Goal: Task Accomplishment & Management: Manage account settings

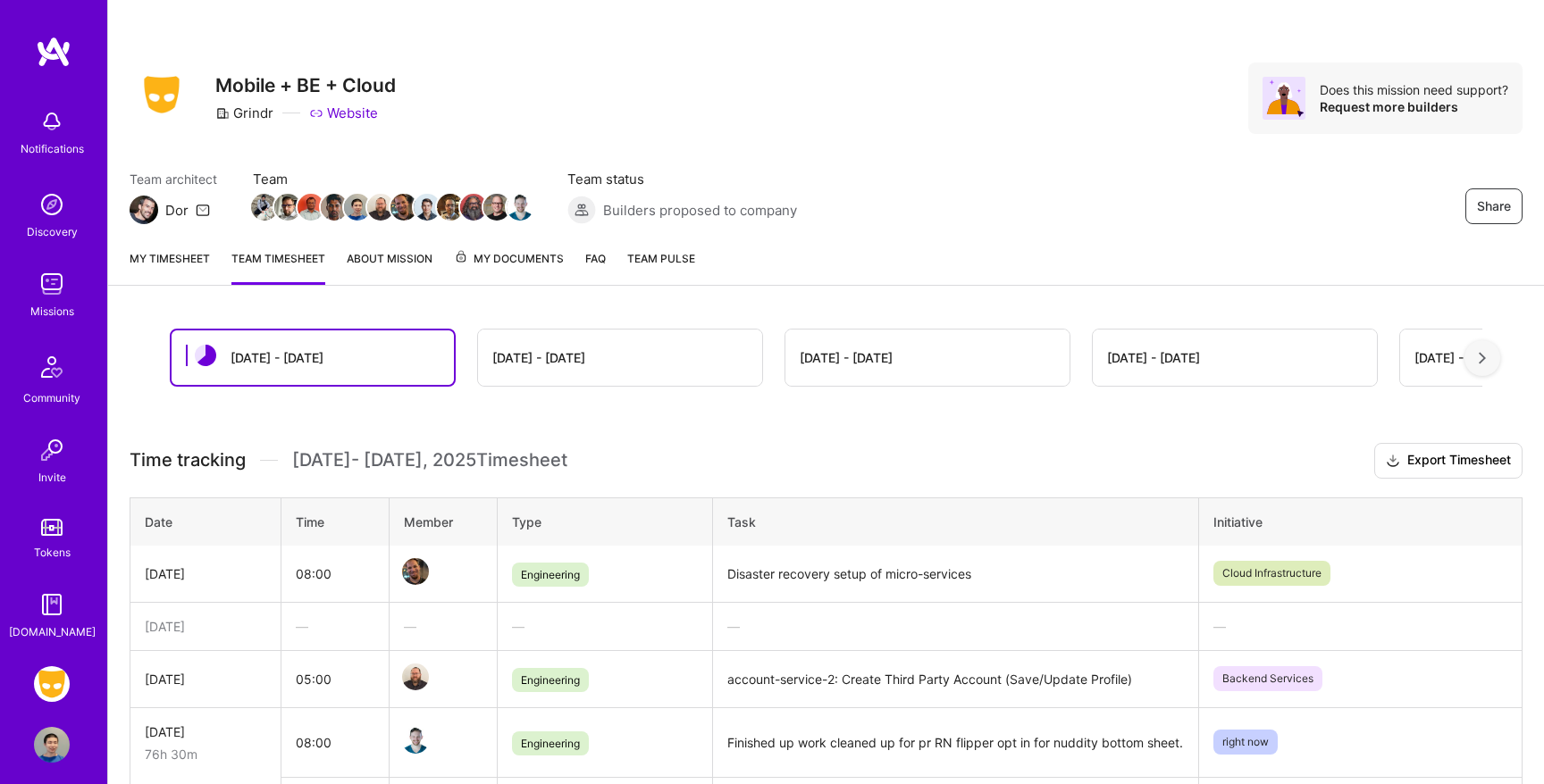
scroll to position [234, 0]
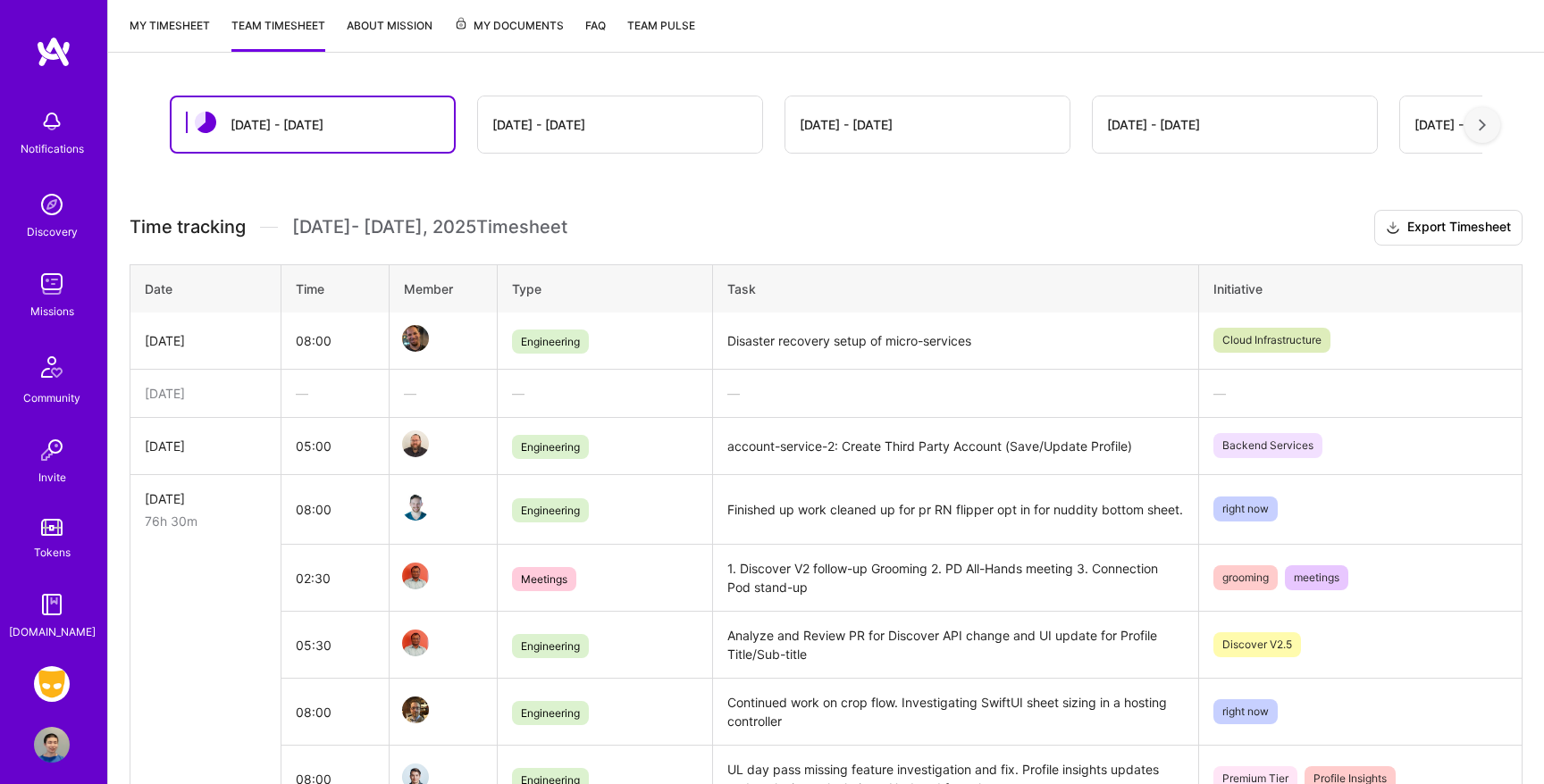
click at [168, 28] on link "My timesheet" at bounding box center [170, 34] width 81 height 36
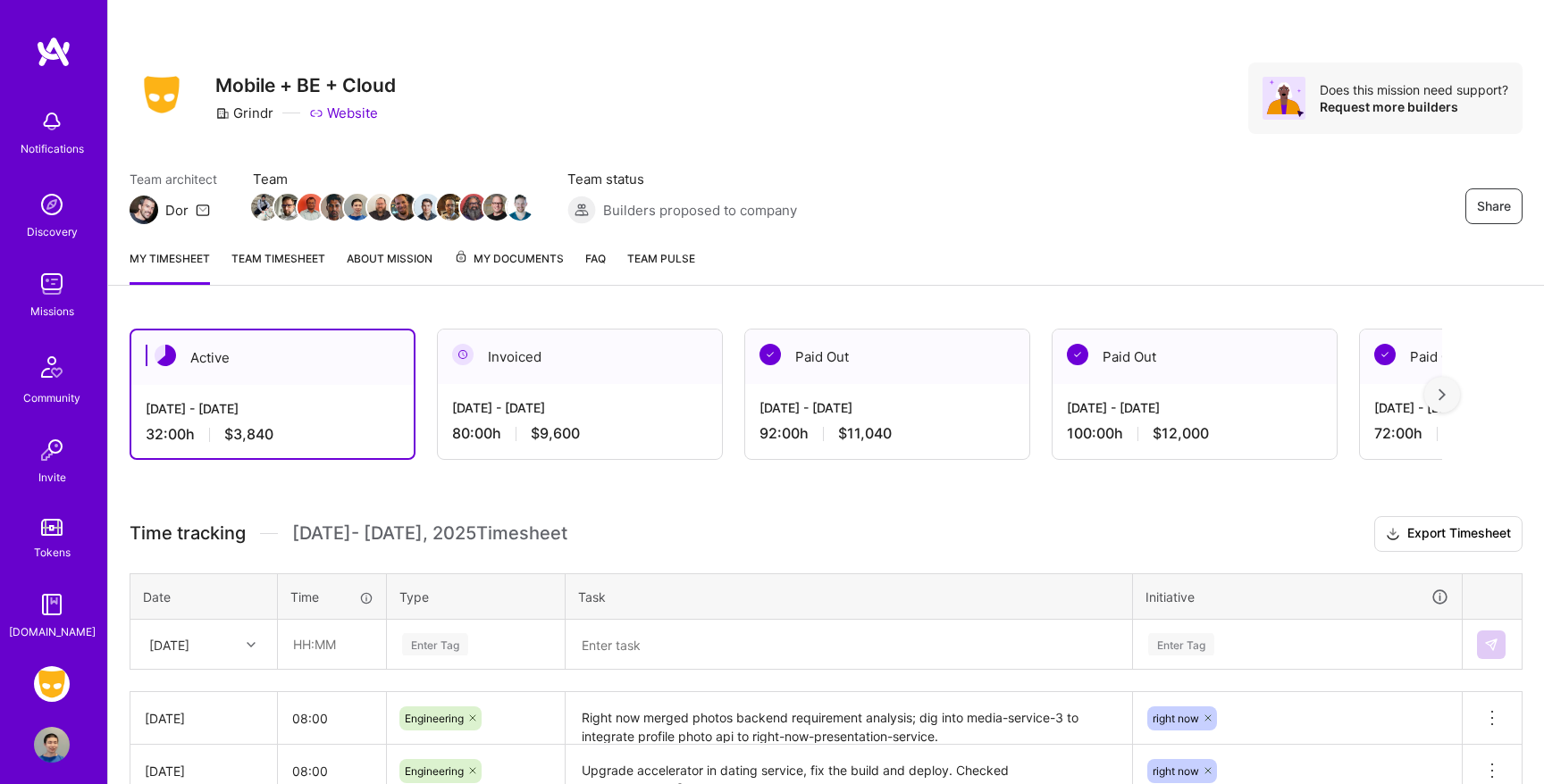
scroll to position [254, 0]
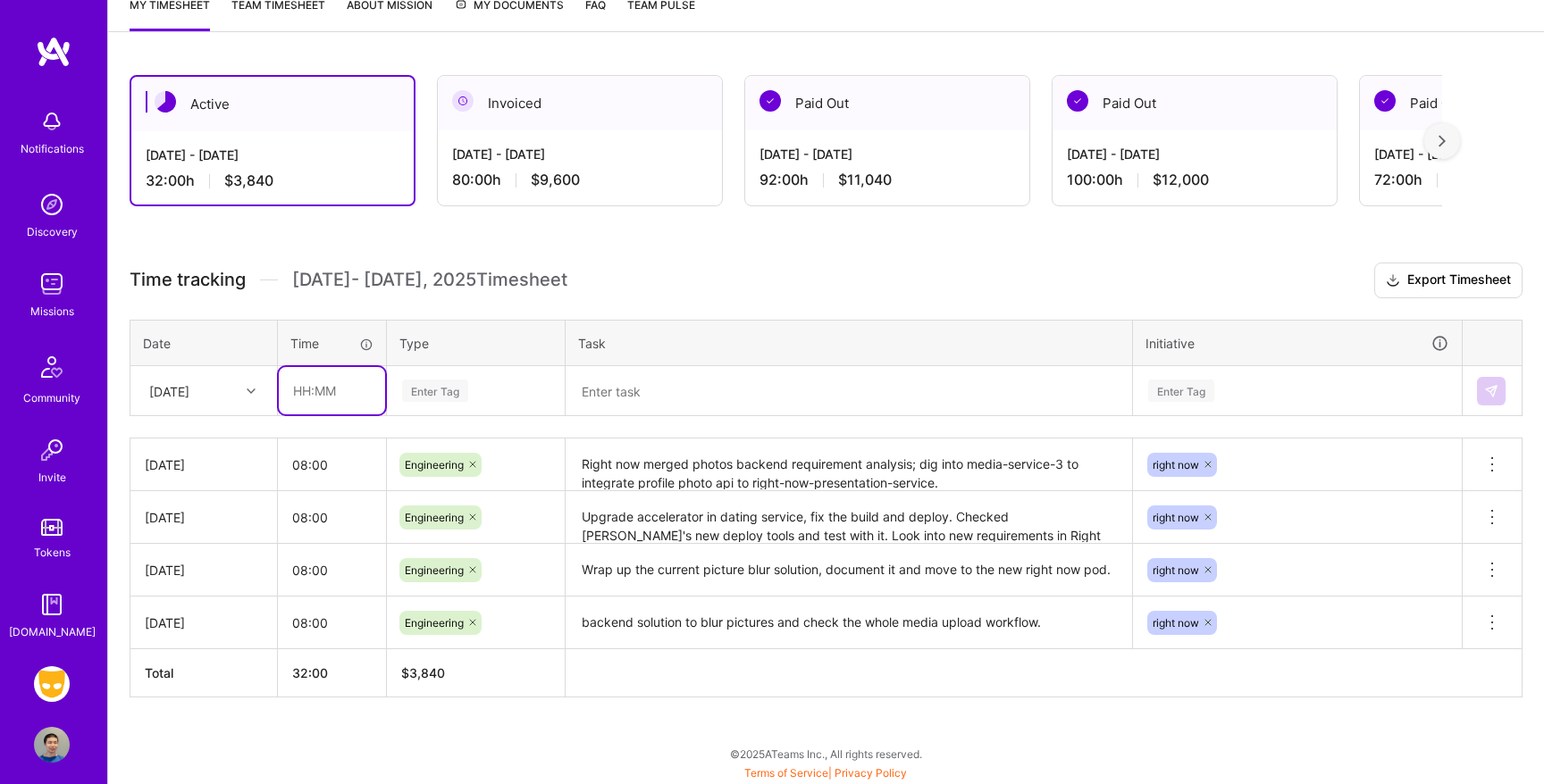
click at [330, 396] on input "text" at bounding box center [331, 391] width 106 height 47
type input "08:00"
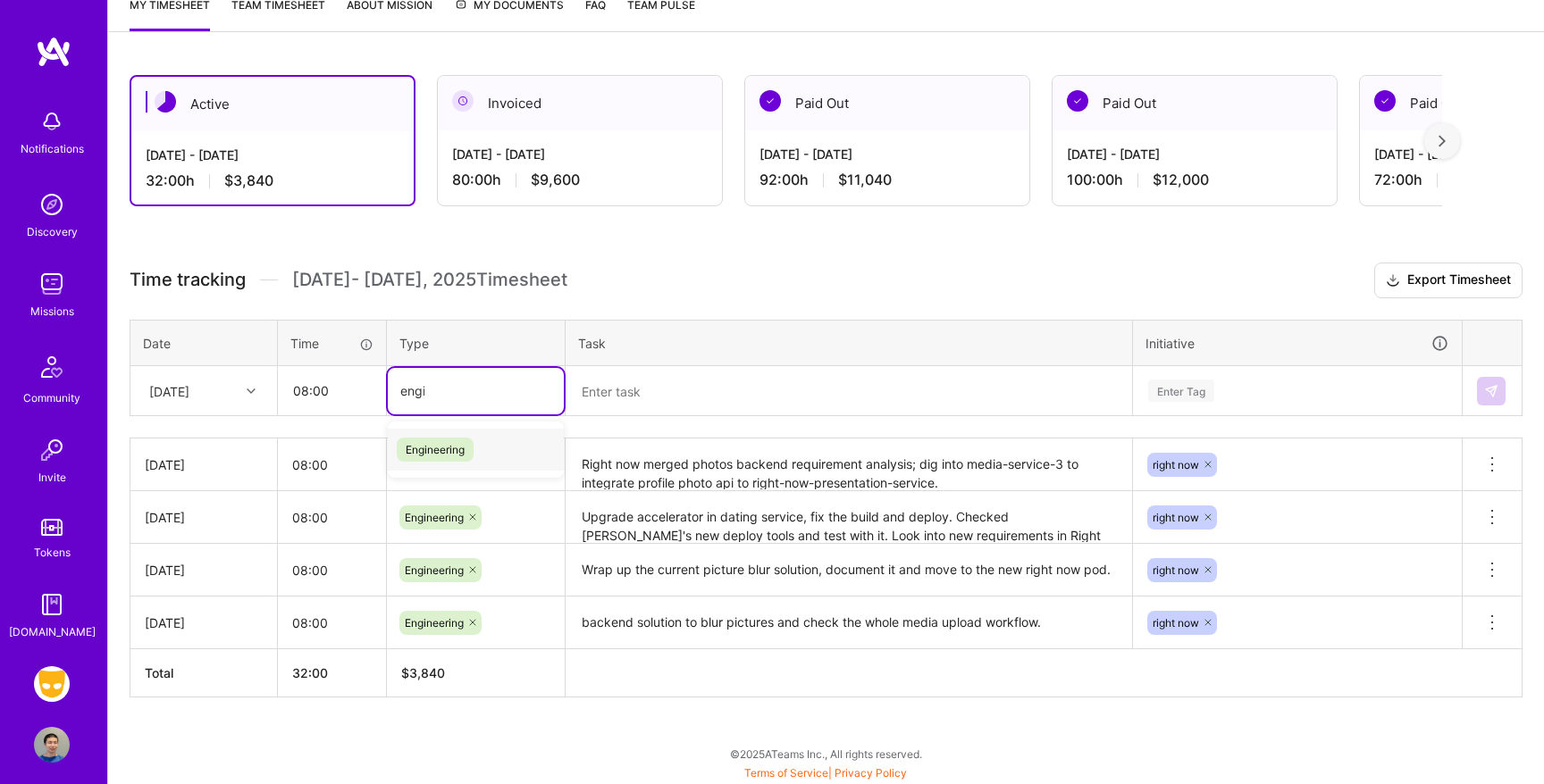
type input "engin"
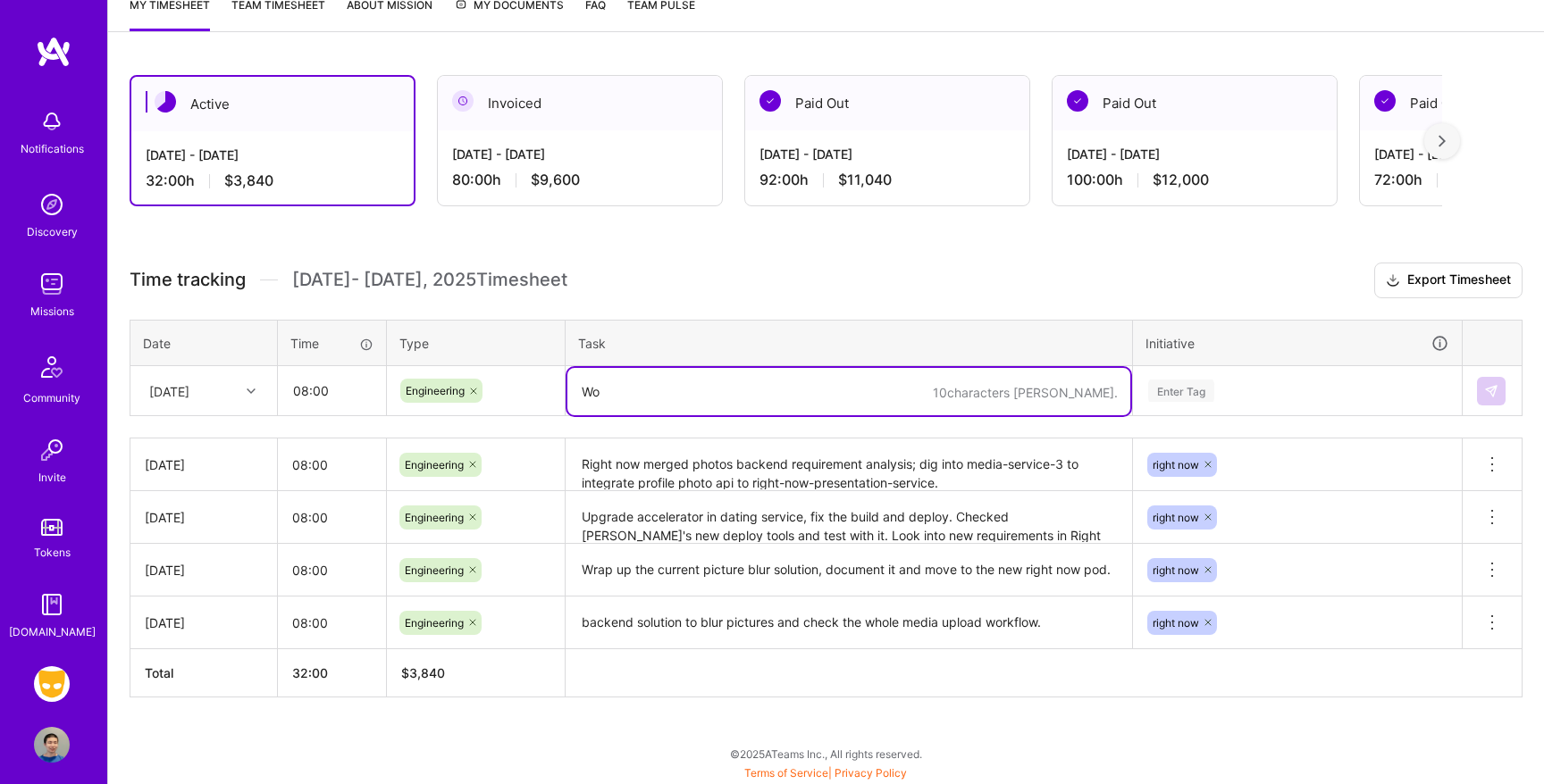
type textarea "W"
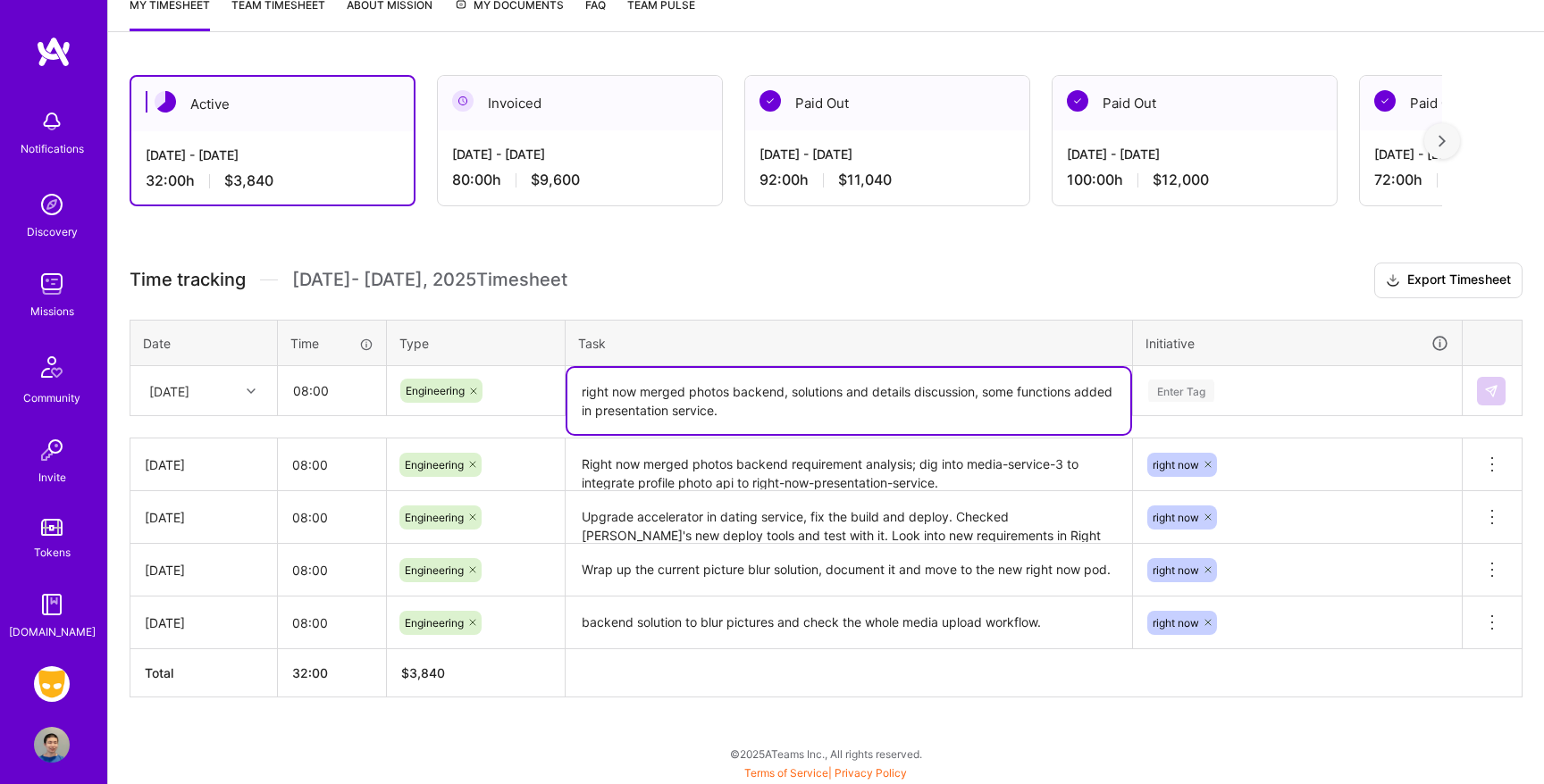
scroll to position [256, 0]
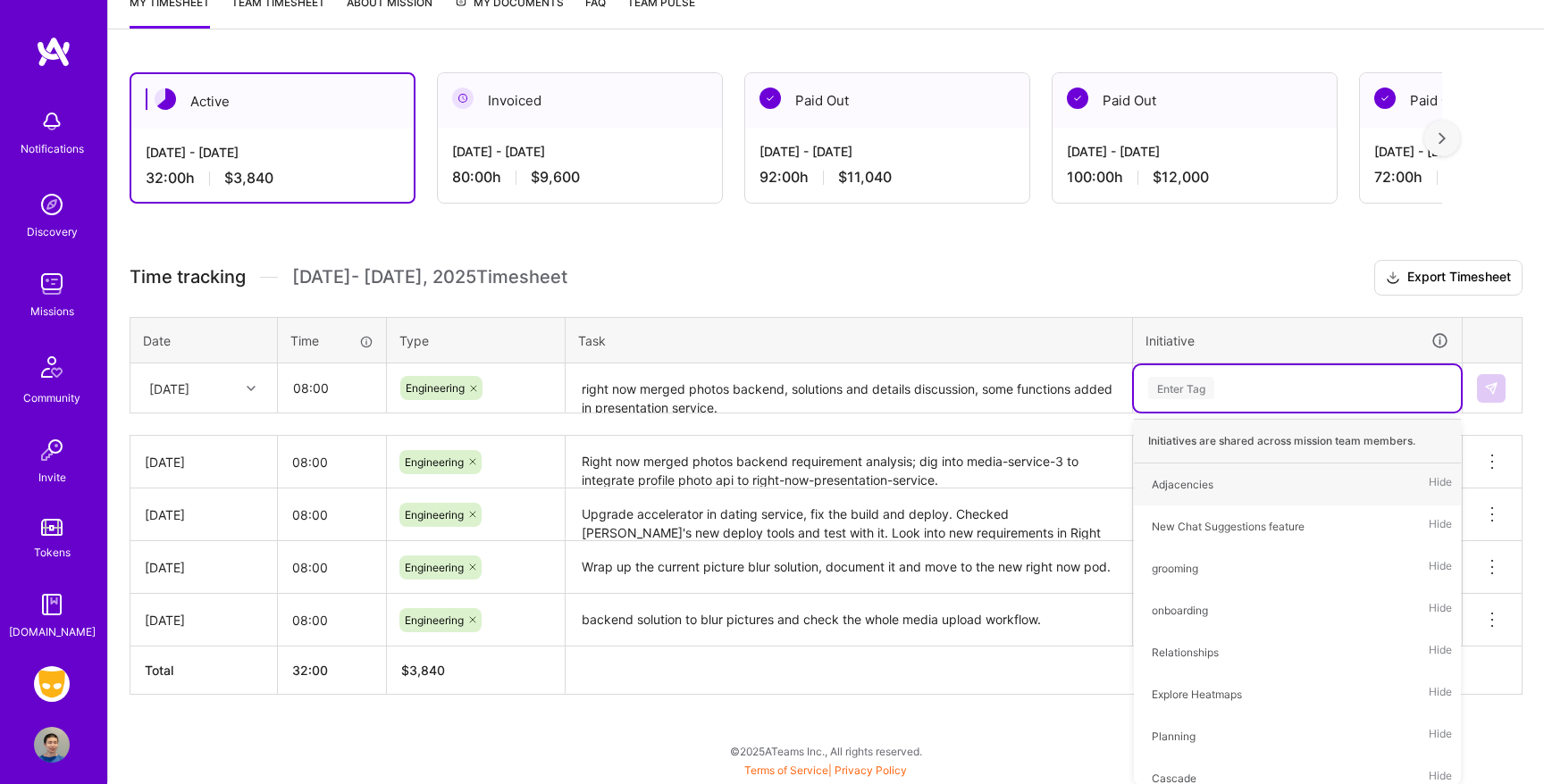
click at [1003, 386] on textarea "right now merged photos backend, solutions and details discussion, some functio…" at bounding box center [849, 389] width 563 height 47
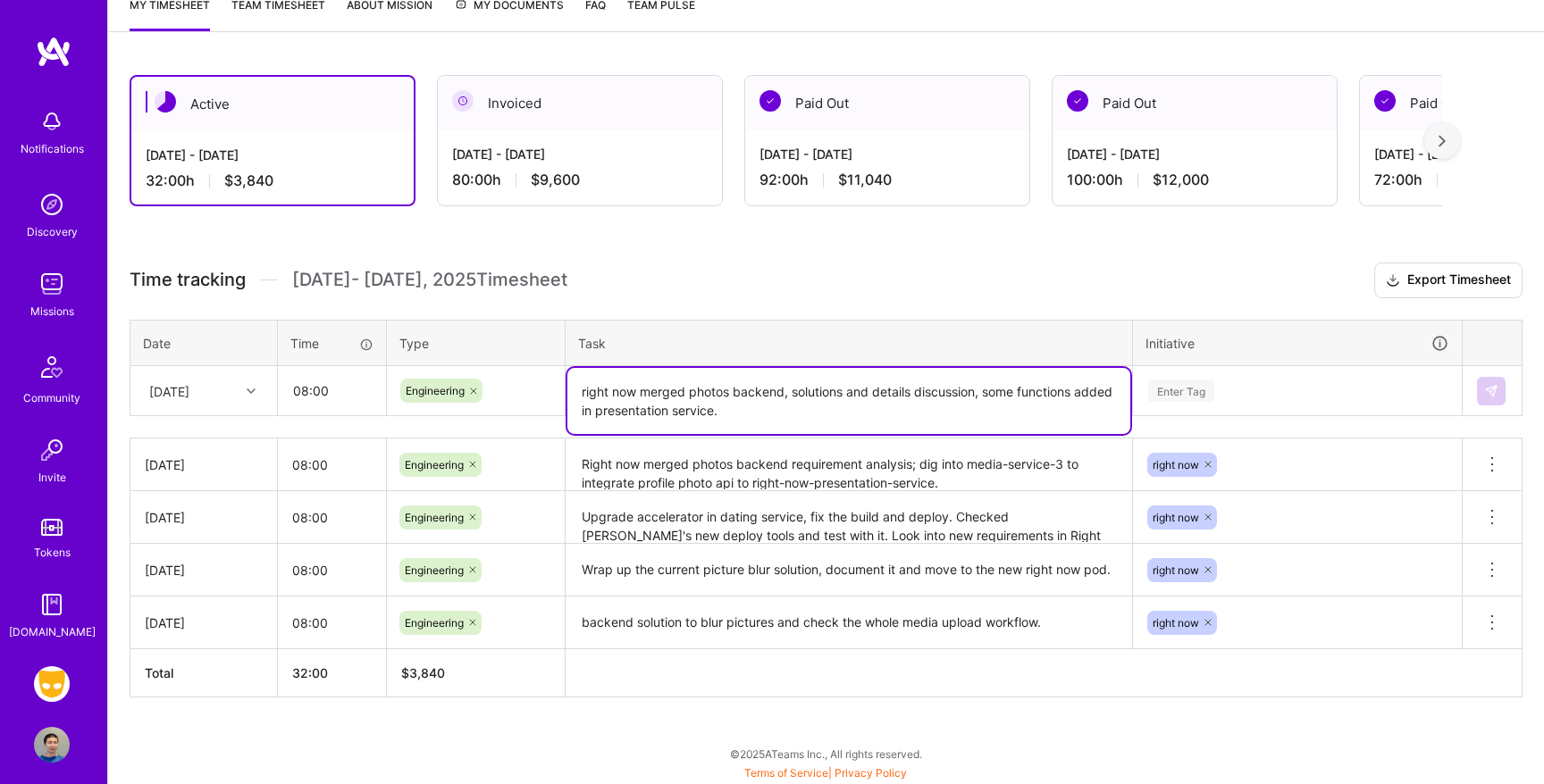
click at [1003, 386] on textarea "right now merged photos backend, solutions and details discussion, some functio…" at bounding box center [849, 400] width 563 height 66
click at [1040, 394] on textarea "right now merged photos backend, solutions and details discussion, functions ad…" at bounding box center [849, 400] width 563 height 66
click at [980, 392] on textarea "right now merged photos backend, solutions and details discussion, function add…" at bounding box center [849, 400] width 563 height 66
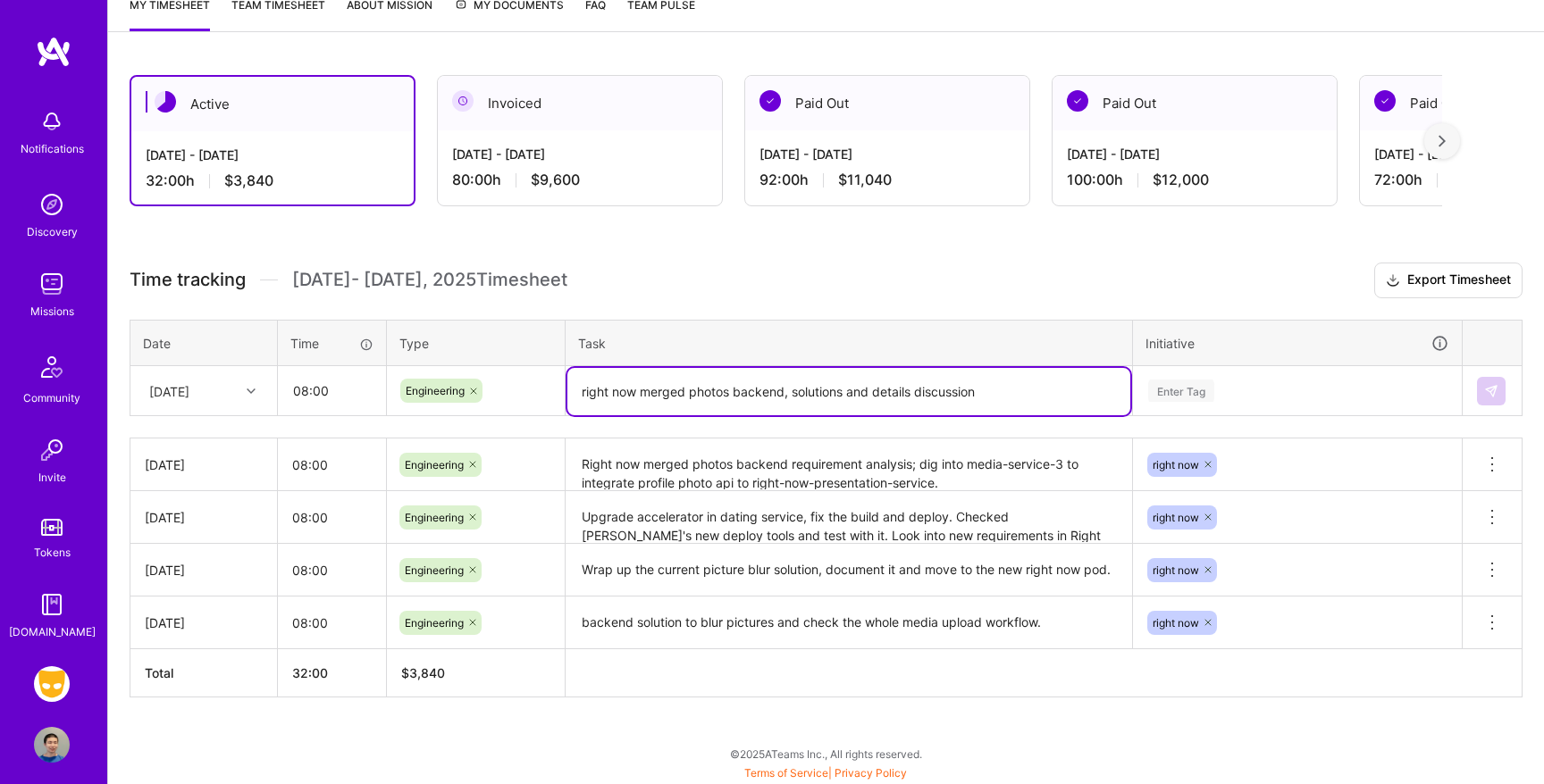
click at [731, 393] on textarea "right now merged photos backend, solutions and details discussion" at bounding box center [849, 391] width 563 height 47
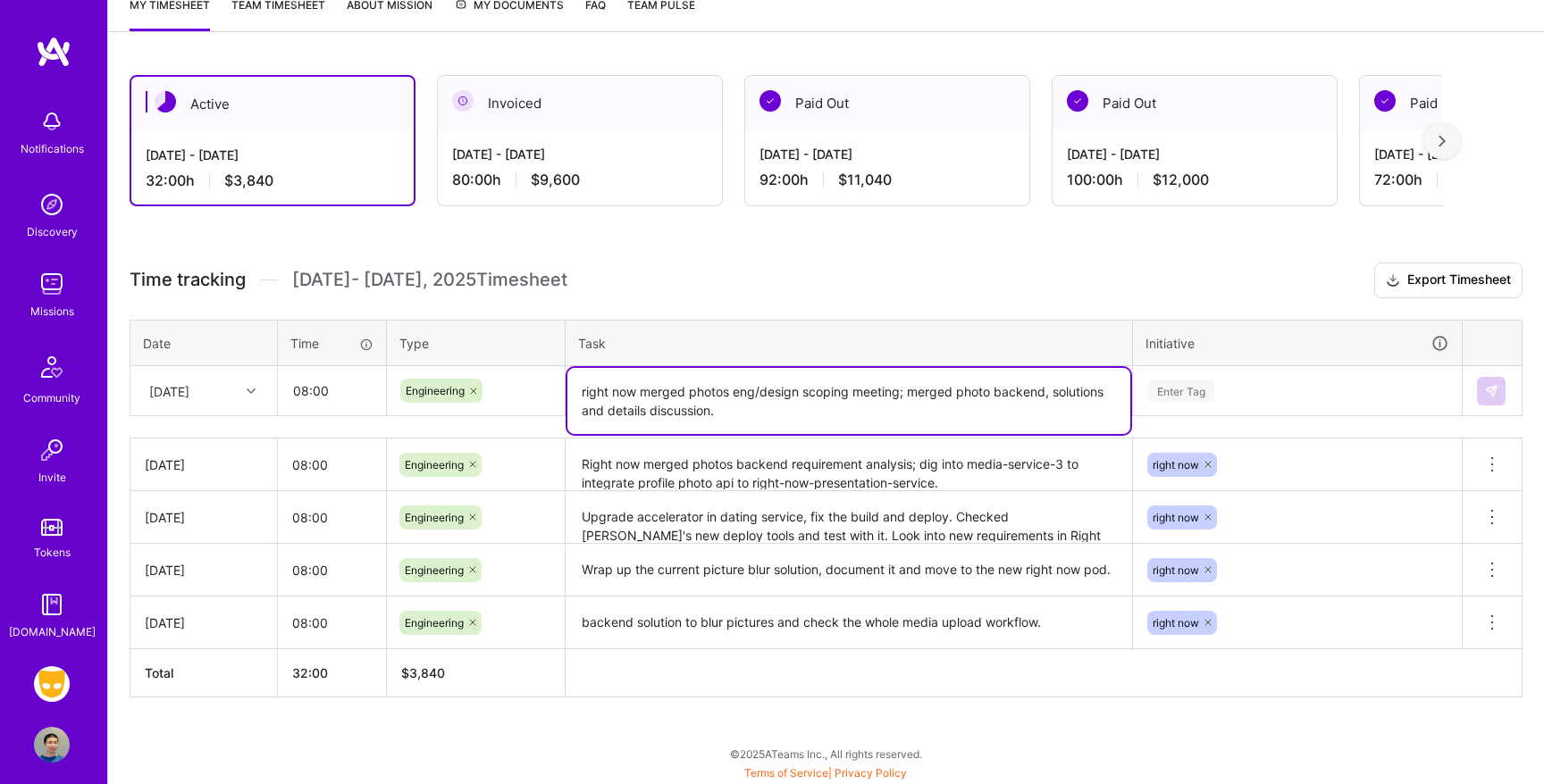
type textarea "right now merged photos eng/design scoping meeting; merged photo backend, solut…"
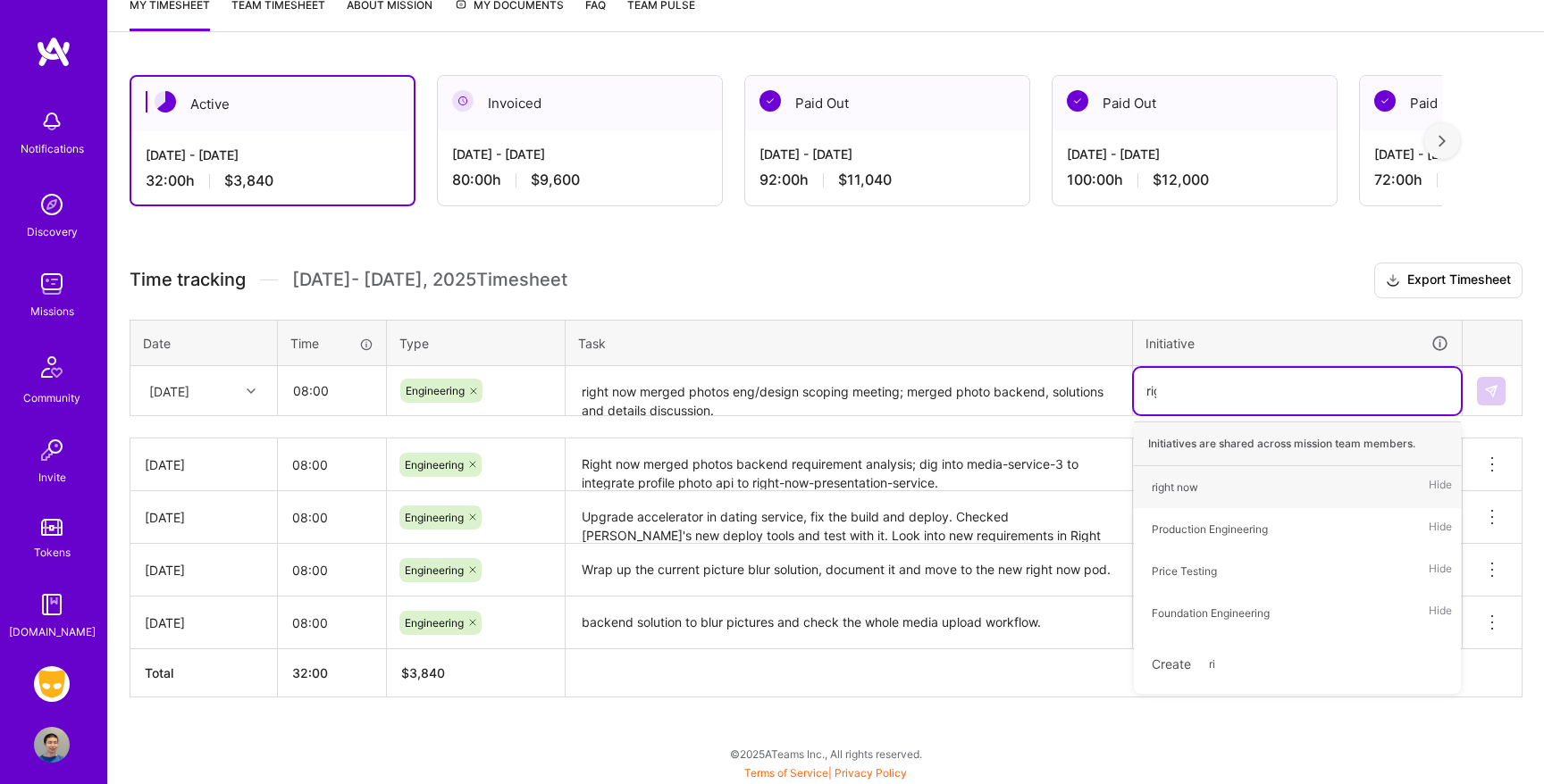
type input "righ"
click at [1241, 483] on div "right now Hide" at bounding box center [1297, 487] width 327 height 42
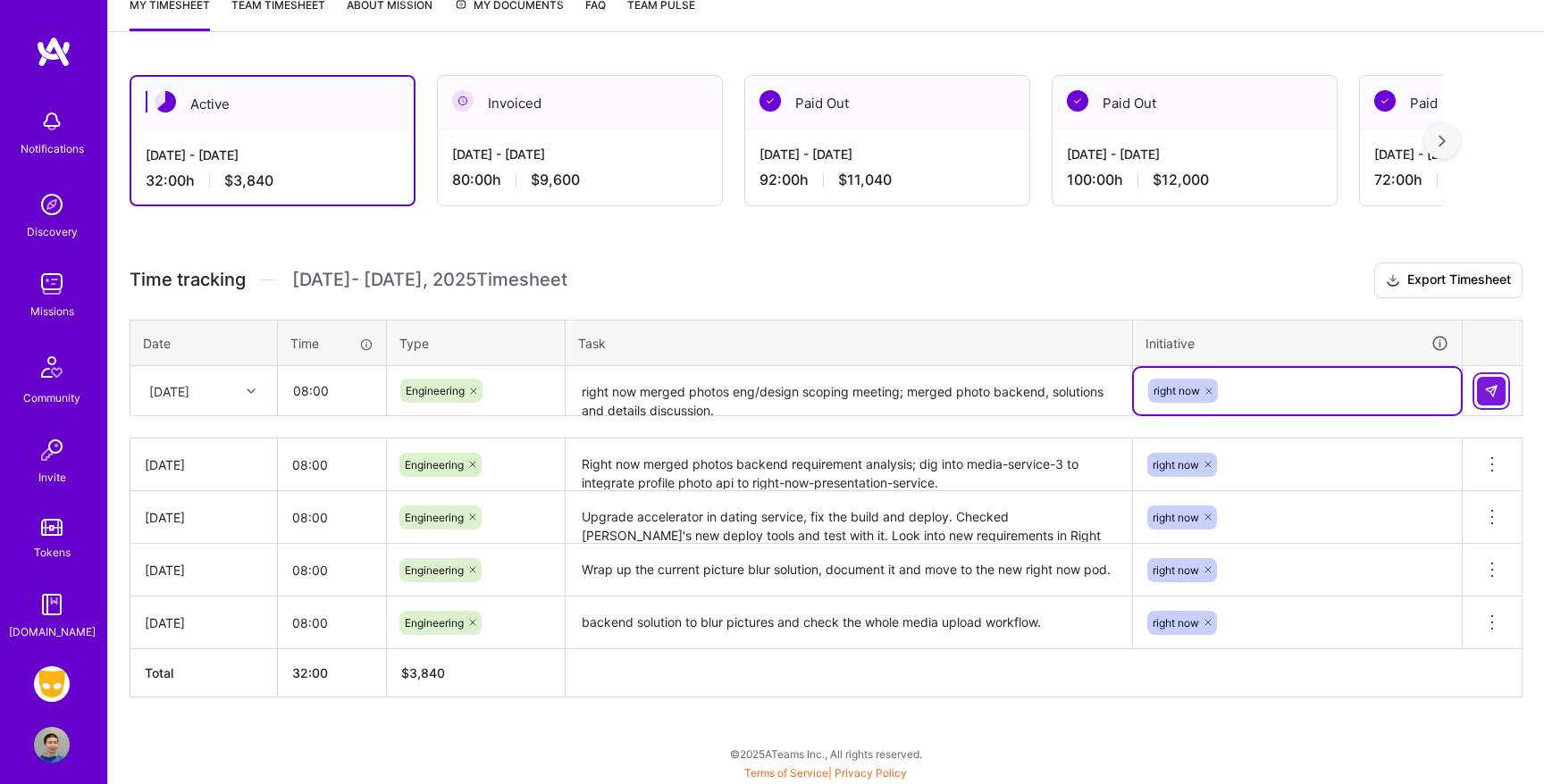
click at [1495, 394] on img at bounding box center [1491, 391] width 14 height 14
